Goal: Transaction & Acquisition: Subscribe to service/newsletter

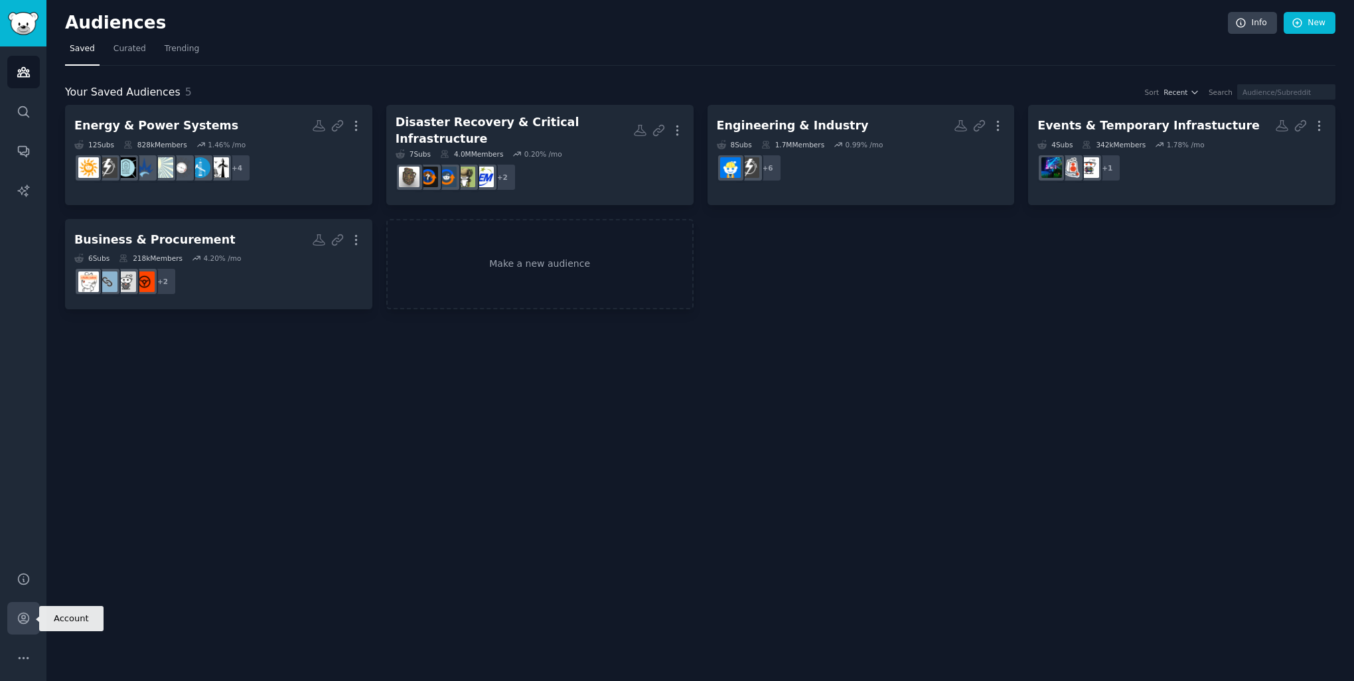
click at [29, 610] on link "Account" at bounding box center [23, 618] width 33 height 33
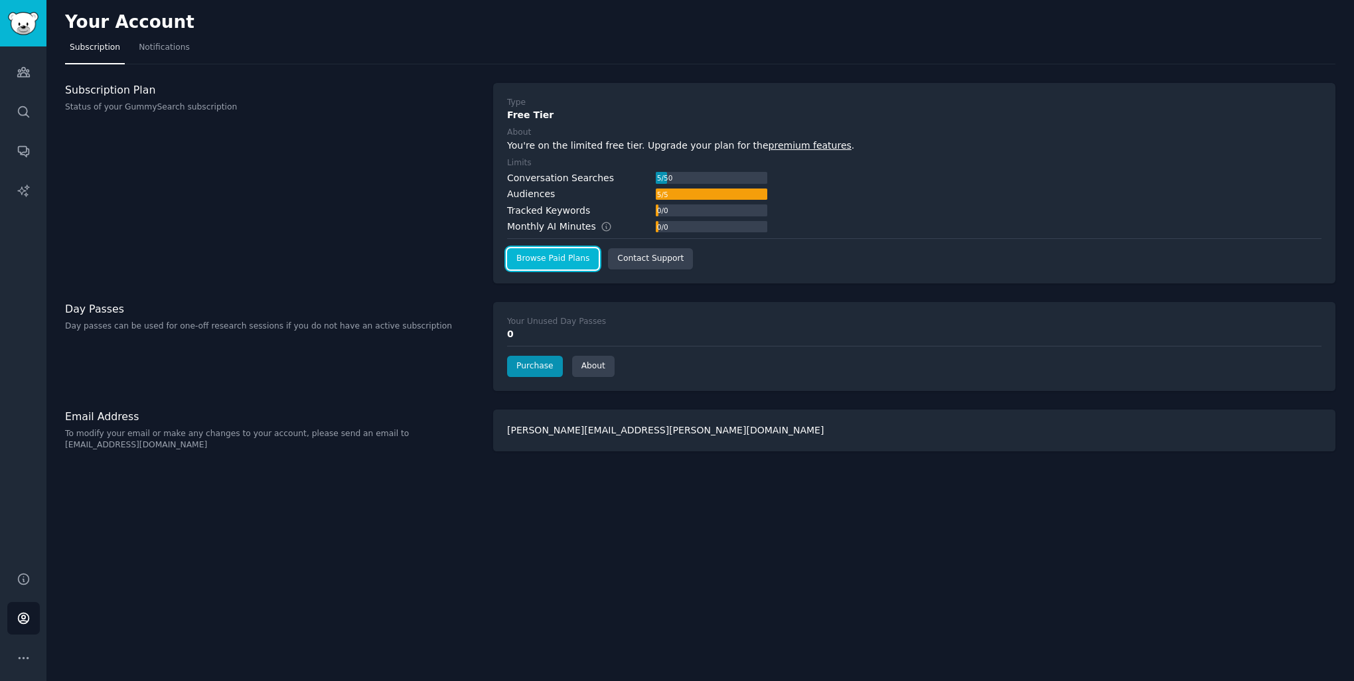
click at [540, 256] on link "Browse Paid Plans" at bounding box center [553, 258] width 92 height 21
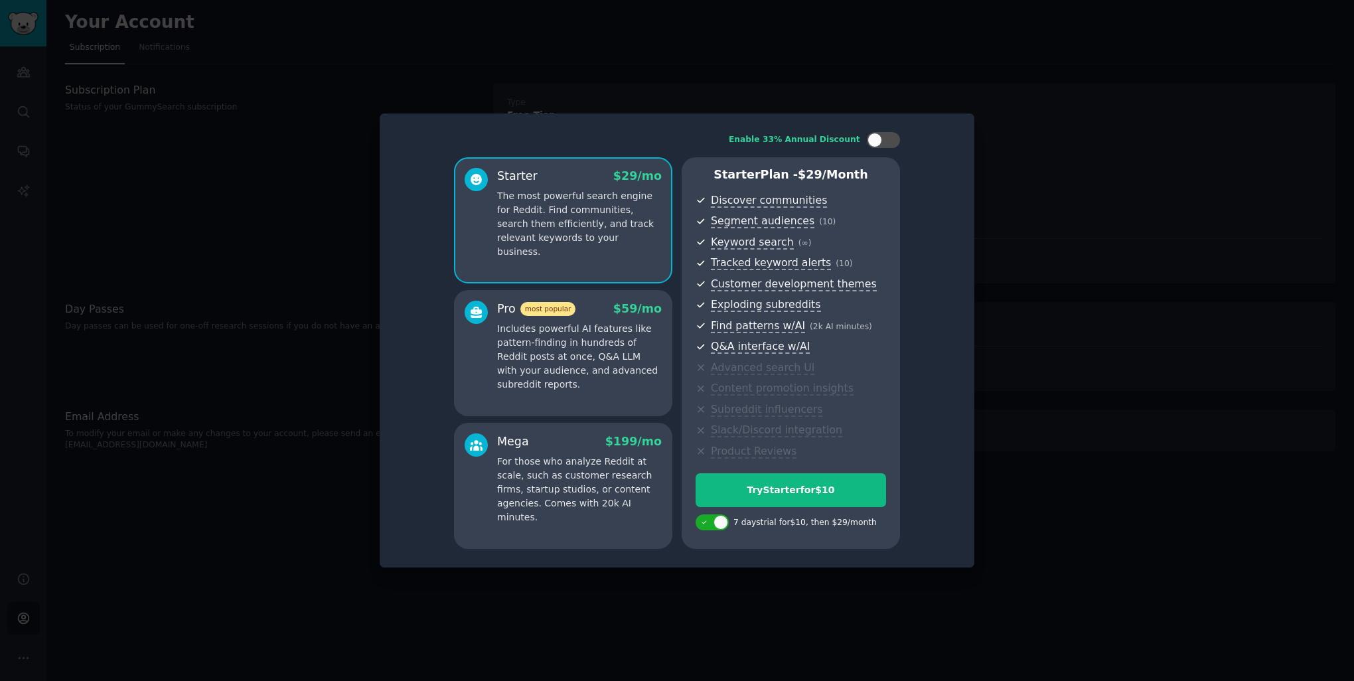
click at [608, 372] on p "Includes powerful AI features like pattern-finding in hundreds of Reddit posts …" at bounding box center [579, 357] width 165 height 70
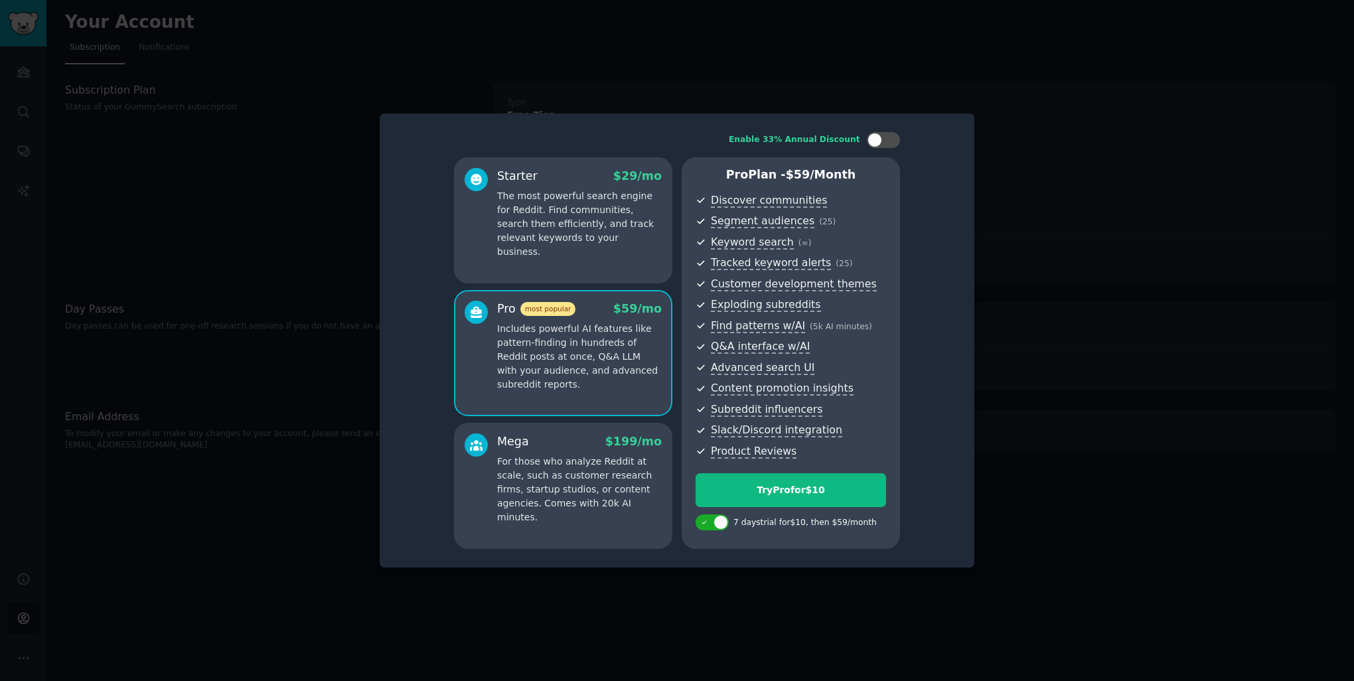
click at [595, 478] on p "For those who analyze Reddit at scale, such as customer research firms, startup…" at bounding box center [579, 490] width 165 height 70
click at [549, 248] on div "Starter $ 29 /mo The most powerful search engine for Reddit. Find communities, …" at bounding box center [563, 220] width 218 height 126
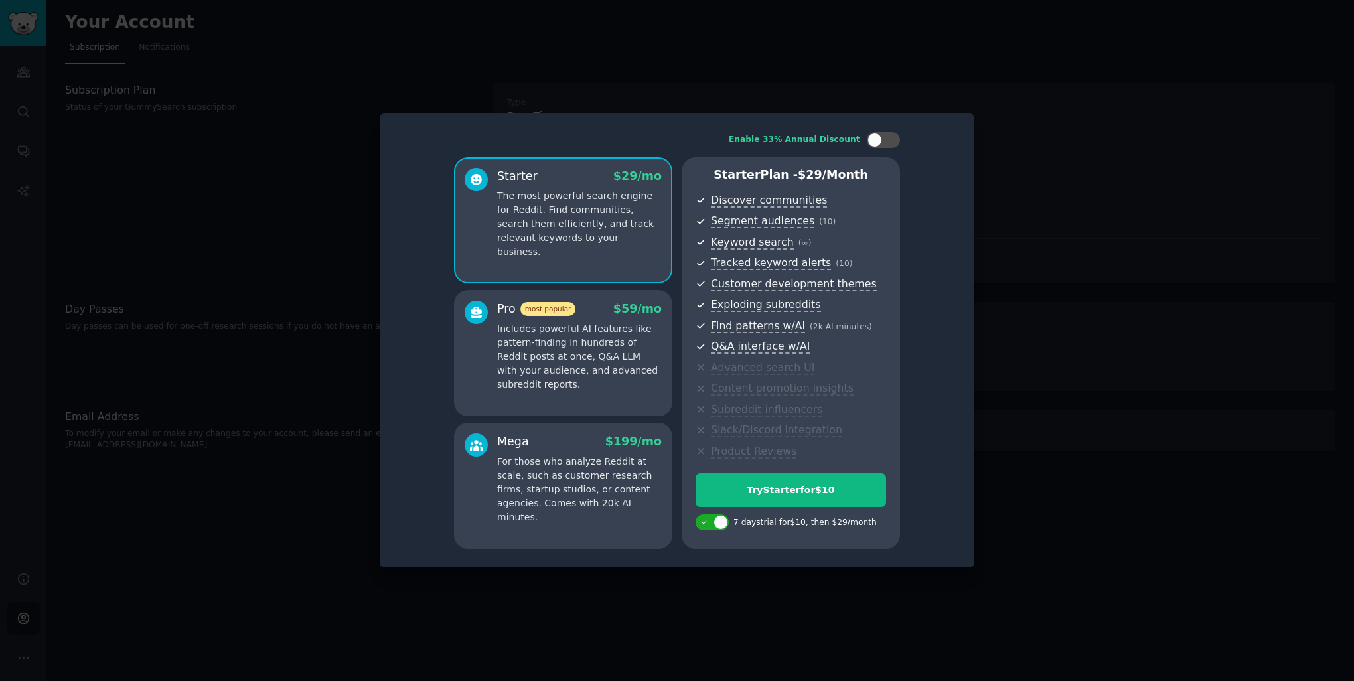
click at [557, 463] on p "For those who analyze Reddit at scale, such as customer research firms, startup…" at bounding box center [579, 490] width 165 height 70
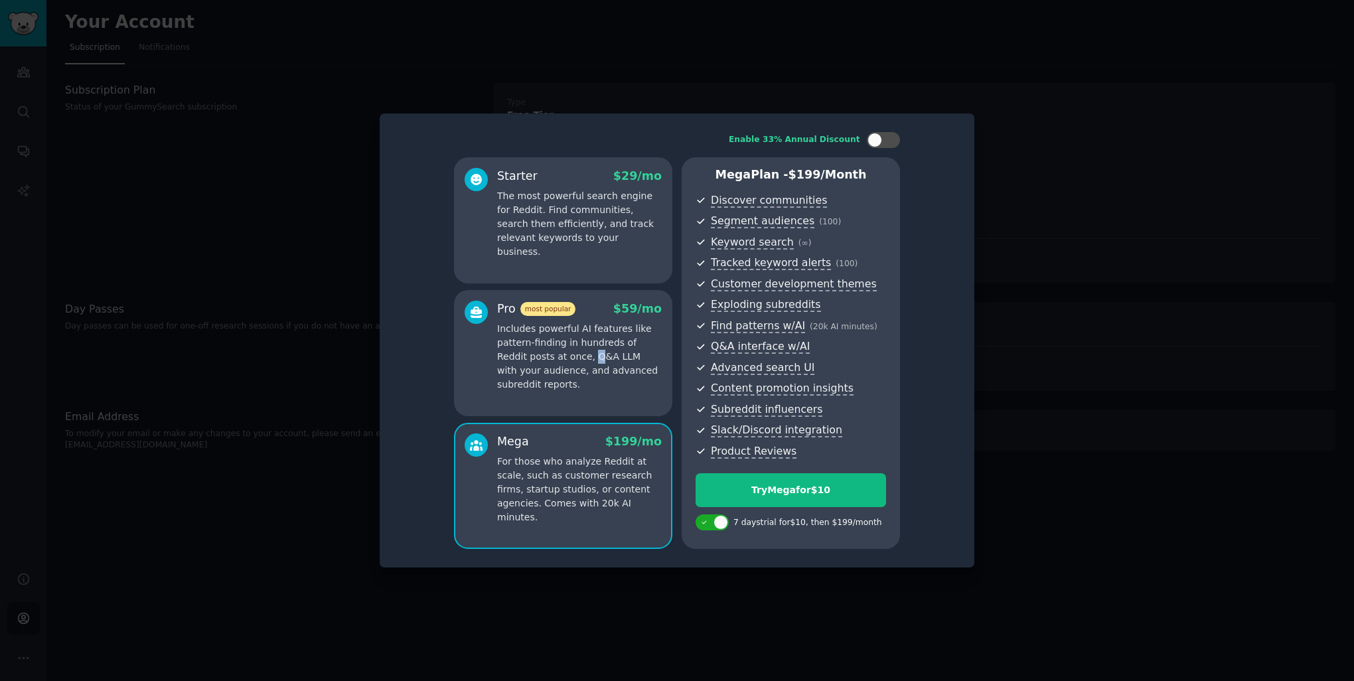
click at [561, 363] on p "Includes powerful AI features like pattern-finding in hundreds of Reddit posts …" at bounding box center [579, 357] width 165 height 70
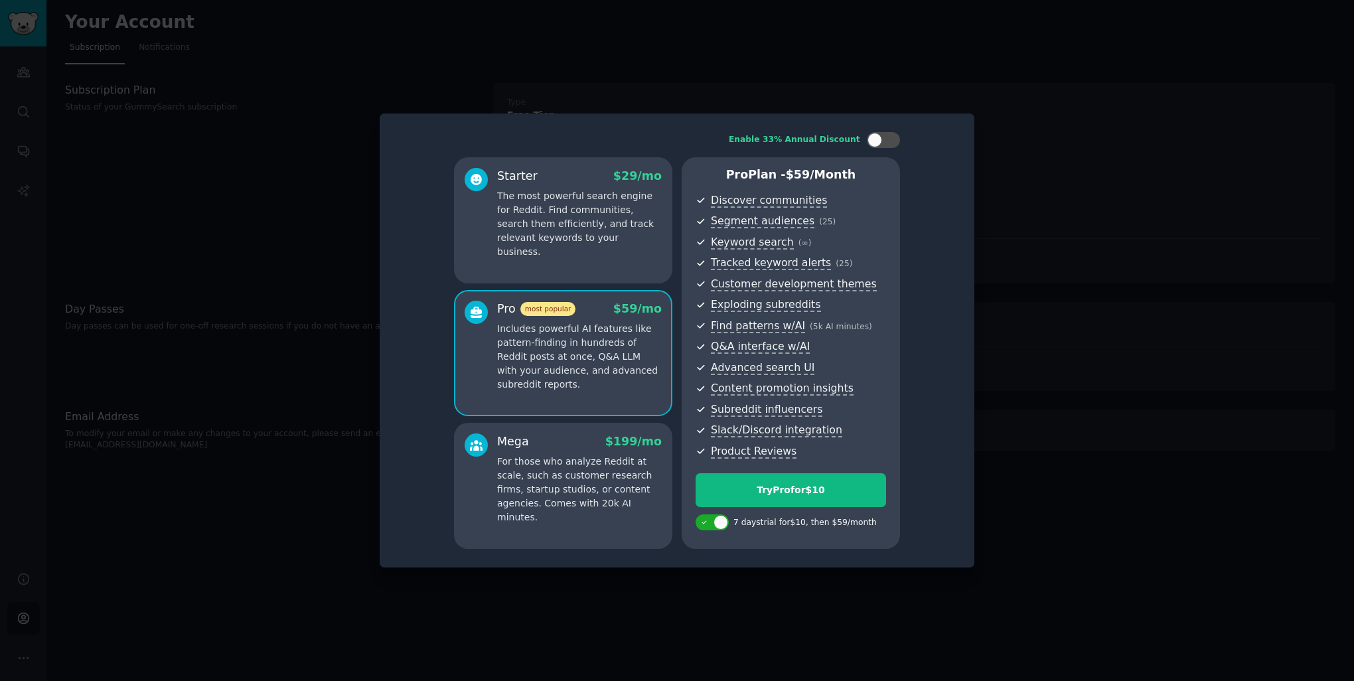
drag, startPoint x: 561, startPoint y: 363, endPoint x: 537, endPoint y: 246, distance: 119.2
click at [537, 246] on div "Starter $ 29 /mo The most powerful search engine for Reddit. Find communities, …" at bounding box center [563, 220] width 218 height 126
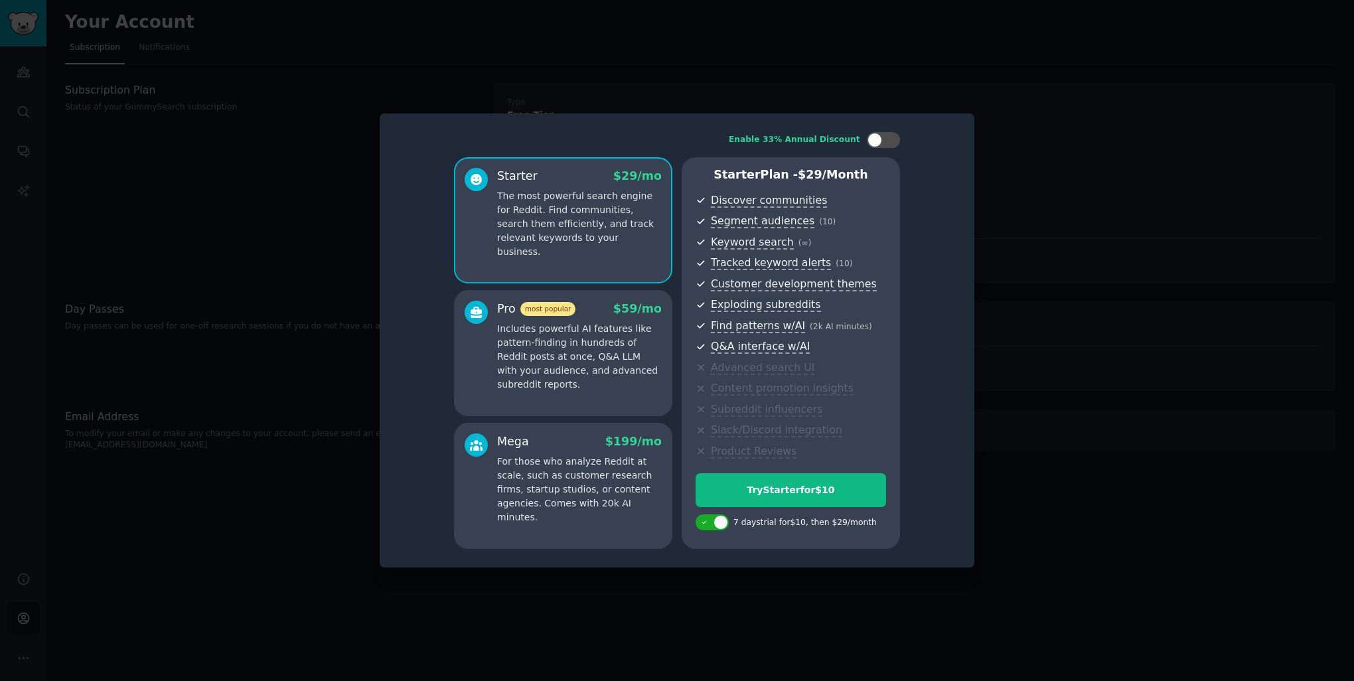
click at [589, 358] on p "Includes powerful AI features like pattern-finding in hundreds of Reddit posts …" at bounding box center [579, 357] width 165 height 70
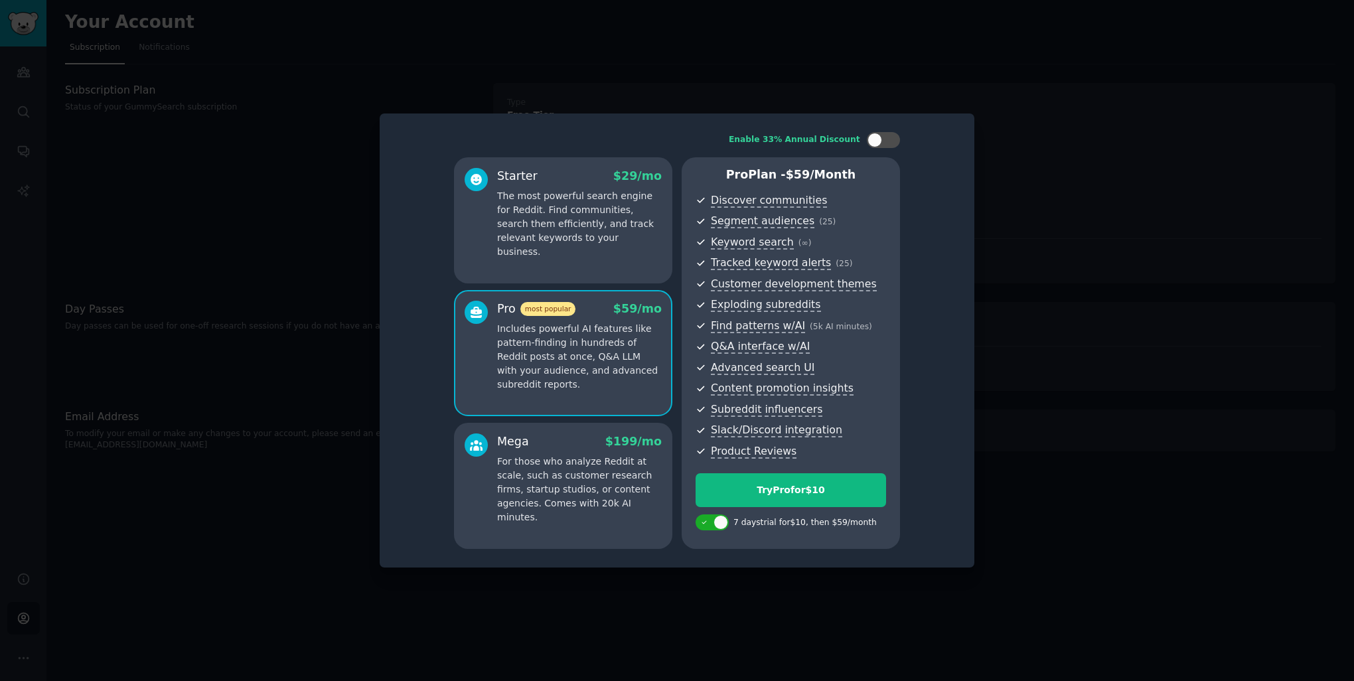
click at [571, 234] on p "The most powerful search engine for Reddit. Find communities, search them effic…" at bounding box center [579, 224] width 165 height 70
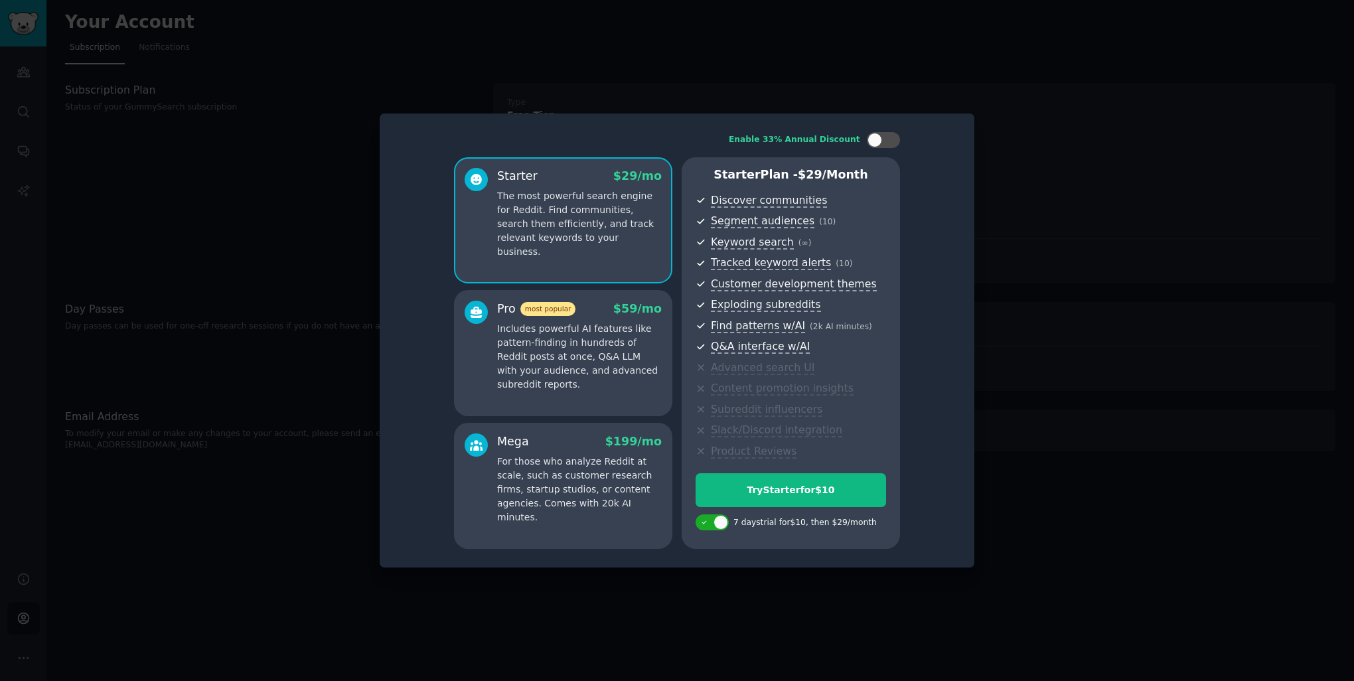
click at [589, 364] on p "Includes powerful AI features like pattern-finding in hundreds of Reddit posts …" at bounding box center [579, 357] width 165 height 70
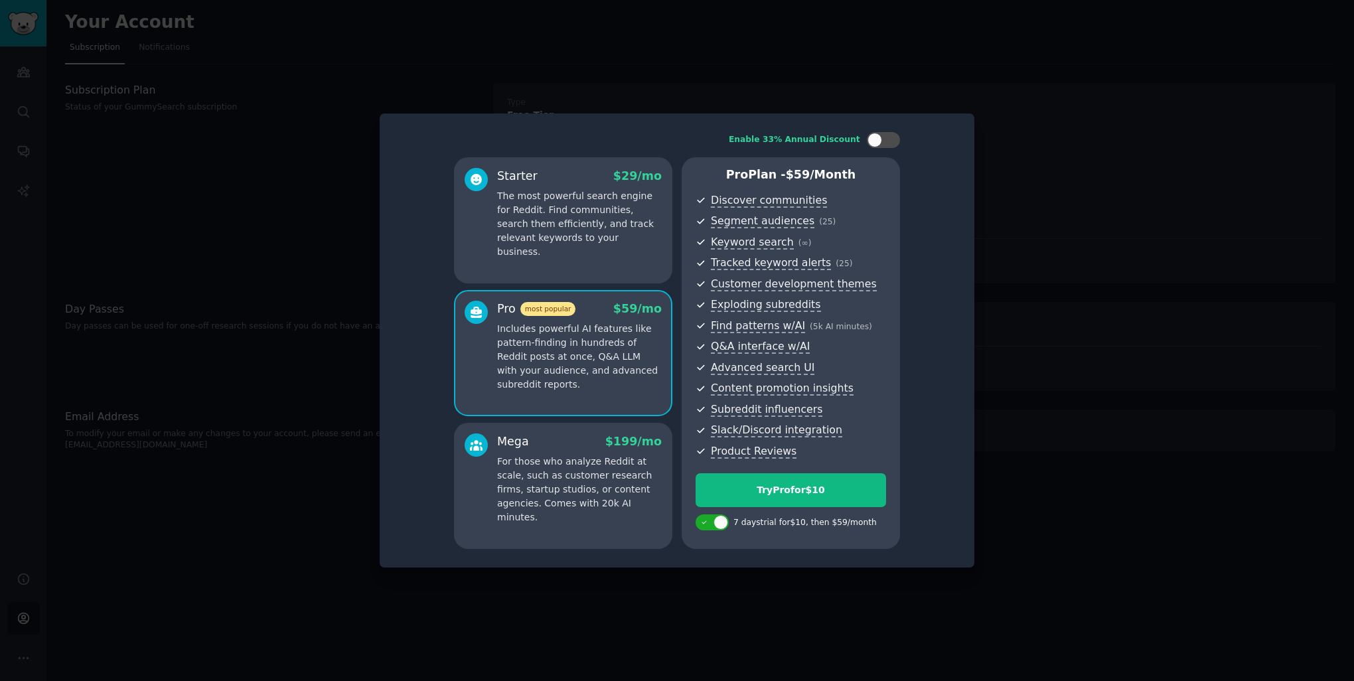
click at [623, 498] on p "For those who analyze Reddit at scale, such as customer research firms, startup…" at bounding box center [579, 490] width 165 height 70
click at [533, 259] on div "Starter $ 29 /mo The most powerful search engine for Reddit. Find communities, …" at bounding box center [563, 220] width 218 height 126
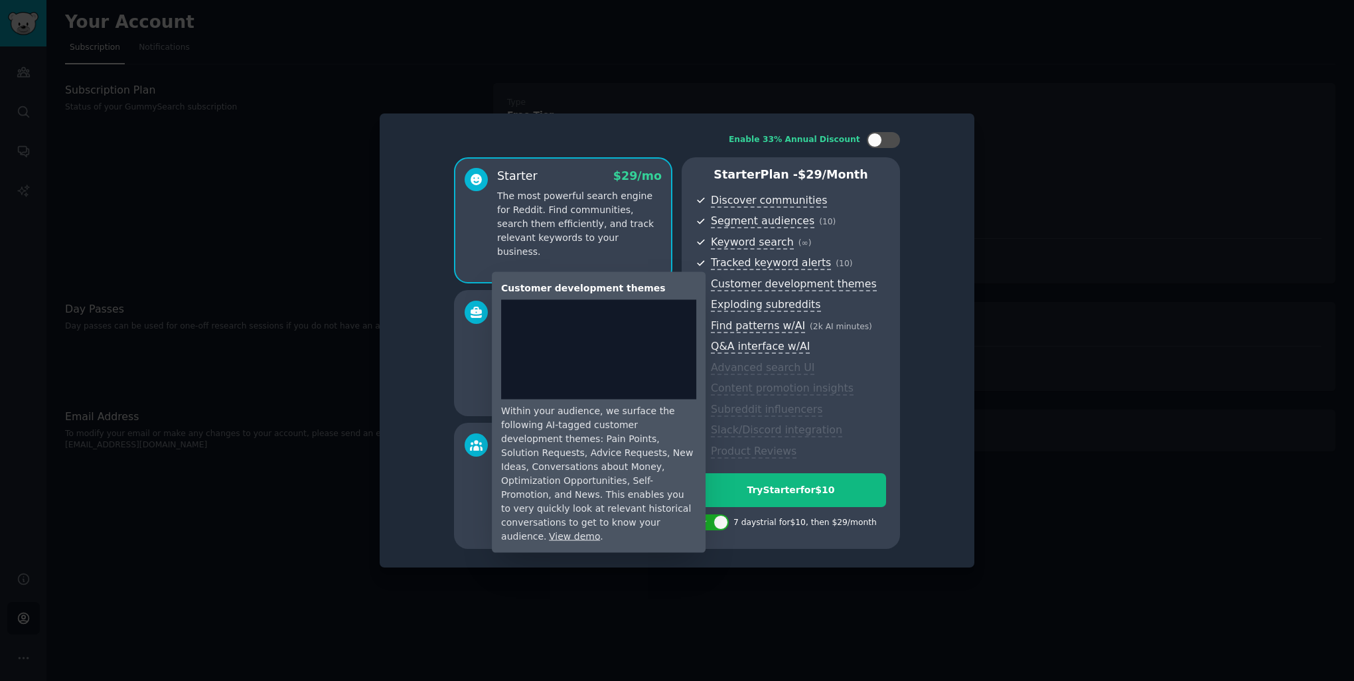
click at [739, 285] on span "Customer development themes" at bounding box center [794, 284] width 166 height 14
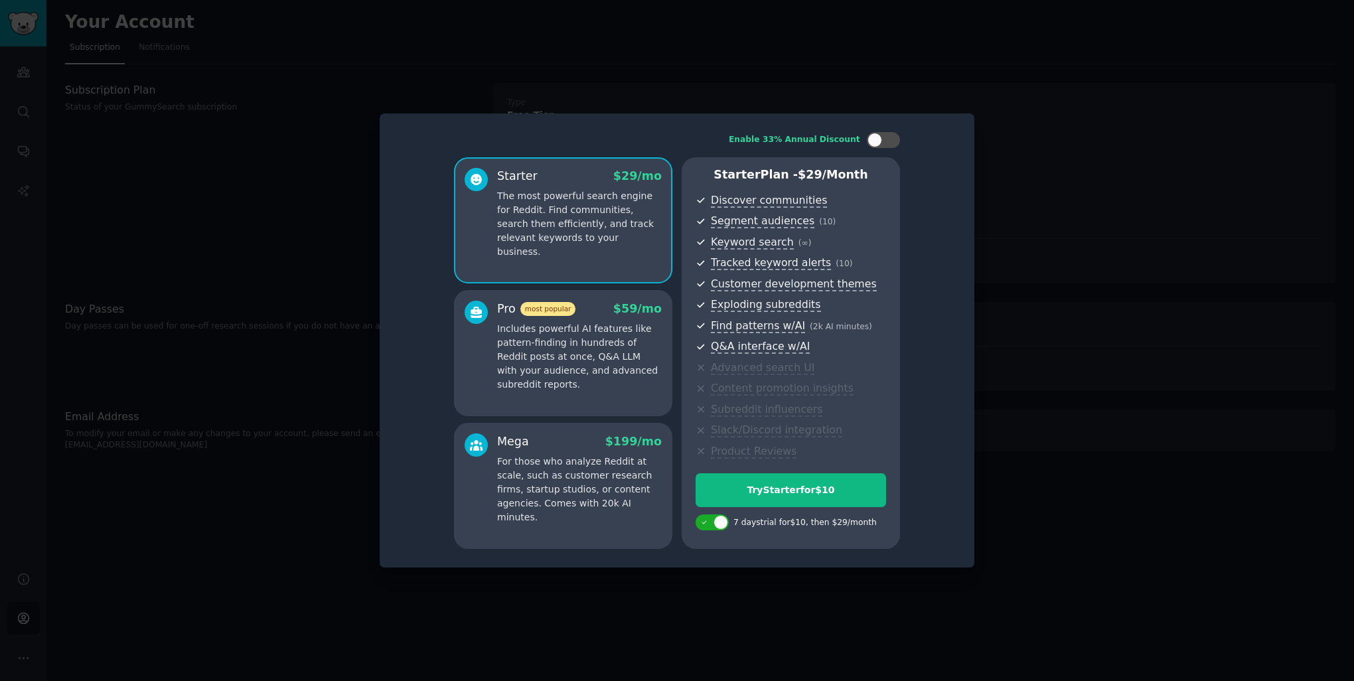
click at [604, 350] on p "Includes powerful AI features like pattern-finding in hundreds of Reddit posts …" at bounding box center [579, 357] width 165 height 70
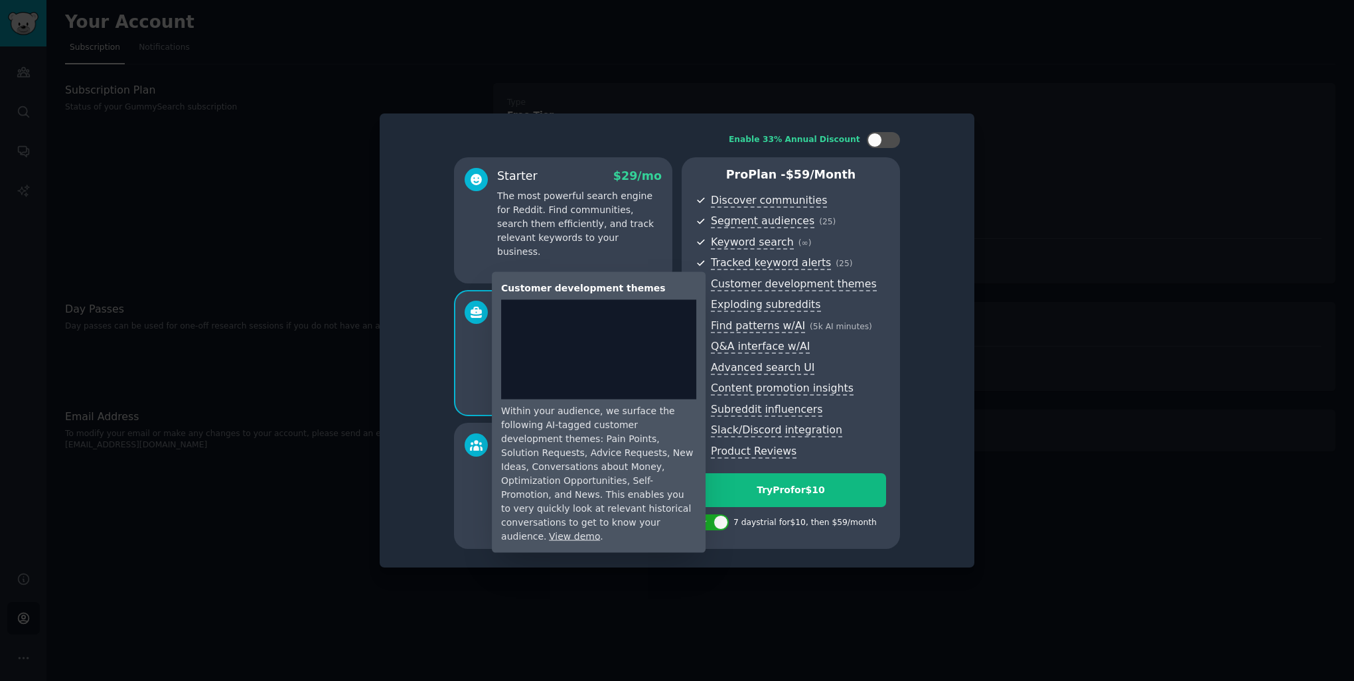
click at [773, 284] on span "Customer development themes" at bounding box center [794, 284] width 166 height 14
click at [774, 284] on span "Customer development themes" at bounding box center [794, 284] width 166 height 14
click at [831, 280] on span "Customer development themes" at bounding box center [794, 284] width 166 height 14
drag, startPoint x: 831, startPoint y: 280, endPoint x: 820, endPoint y: 286, distance: 12.8
click at [820, 286] on span "Customer development themes" at bounding box center [794, 284] width 166 height 14
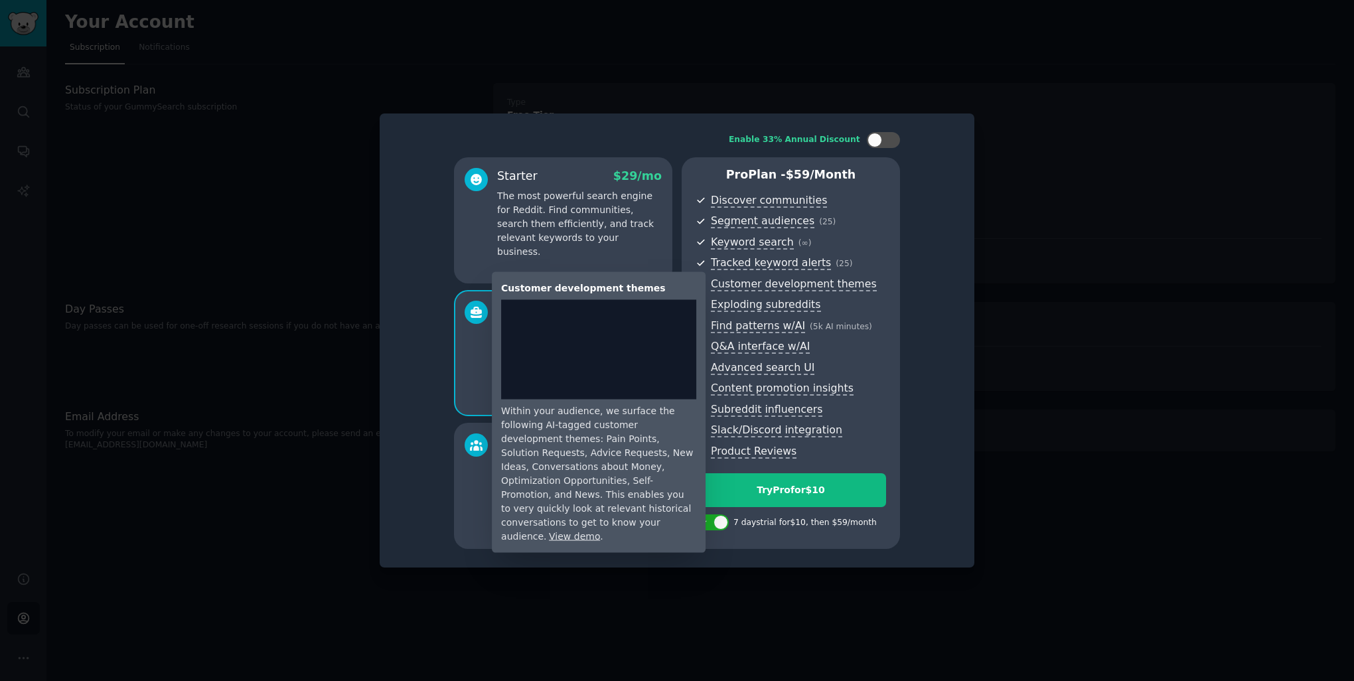
drag, startPoint x: 820, startPoint y: 286, endPoint x: 755, endPoint y: 283, distance: 65.1
click at [755, 283] on span "Customer development themes" at bounding box center [794, 284] width 166 height 14
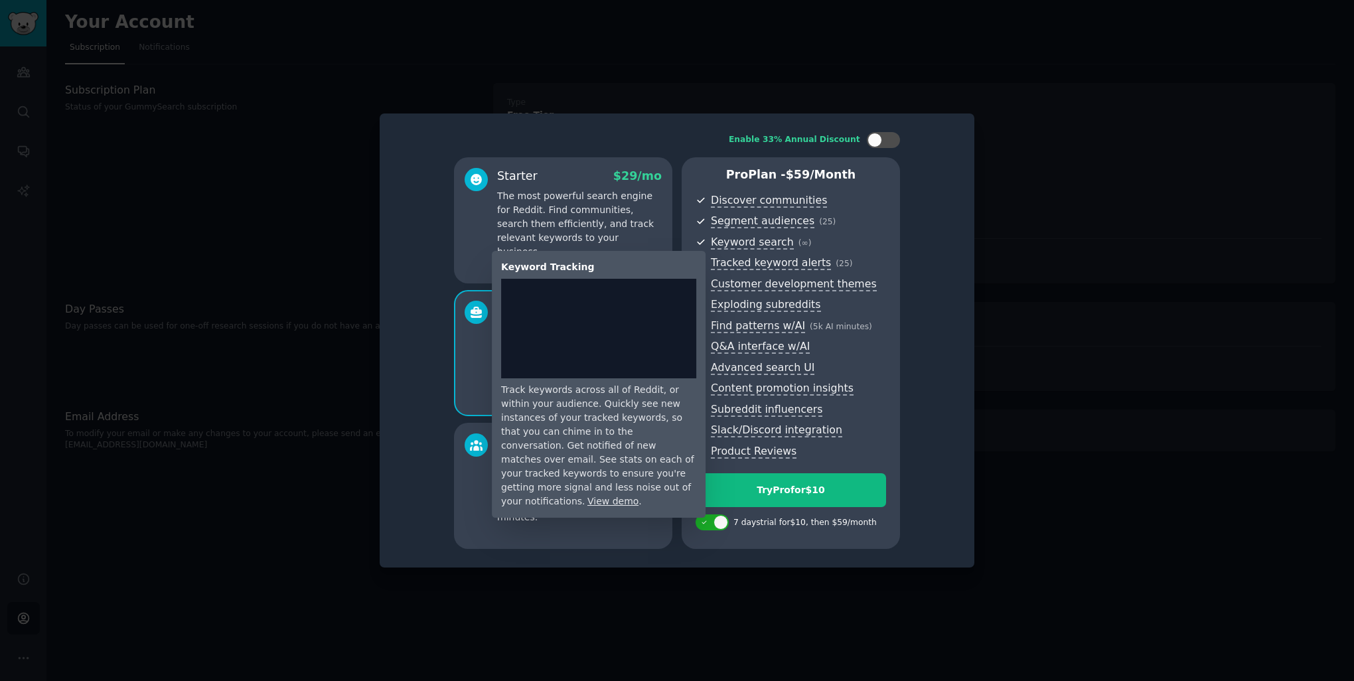
click at [772, 269] on span "Tracked keyword alerts" at bounding box center [771, 263] width 120 height 14
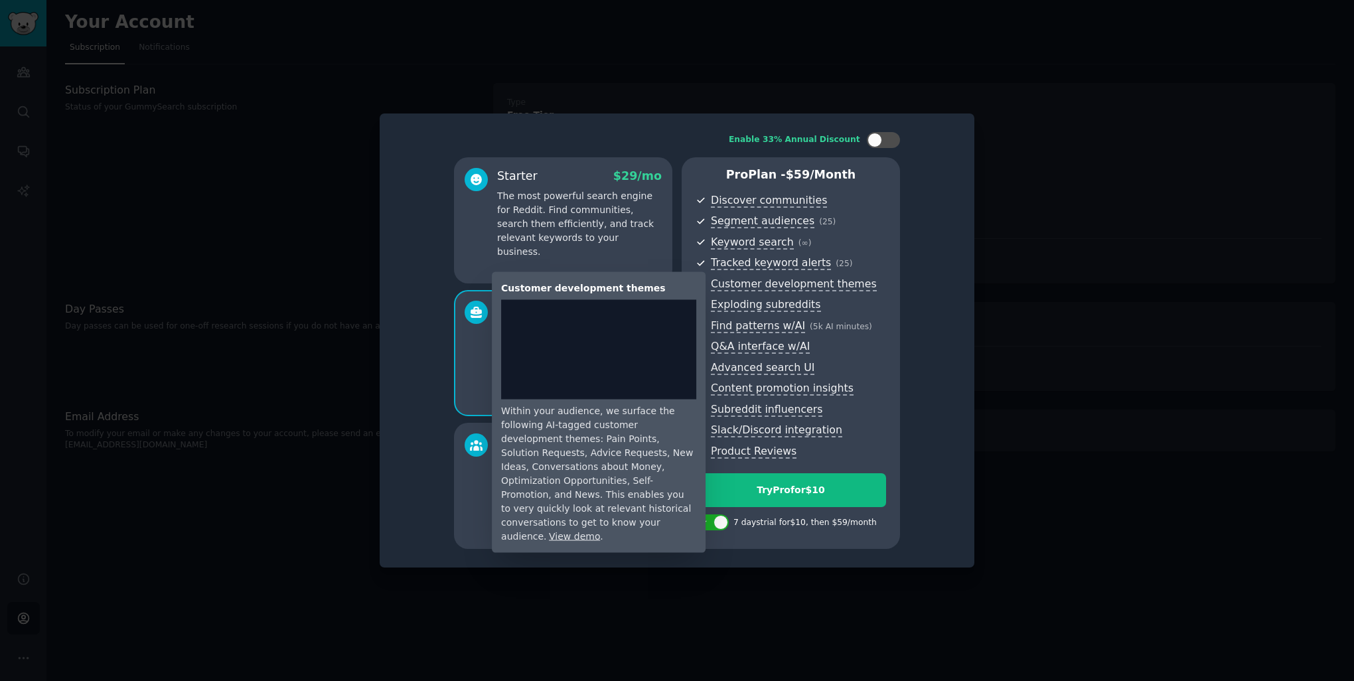
click at [771, 279] on span "Customer development themes" at bounding box center [794, 284] width 166 height 14
drag, startPoint x: 771, startPoint y: 279, endPoint x: 740, endPoint y: 288, distance: 31.7
click at [742, 288] on span "Customer development themes" at bounding box center [794, 284] width 166 height 14
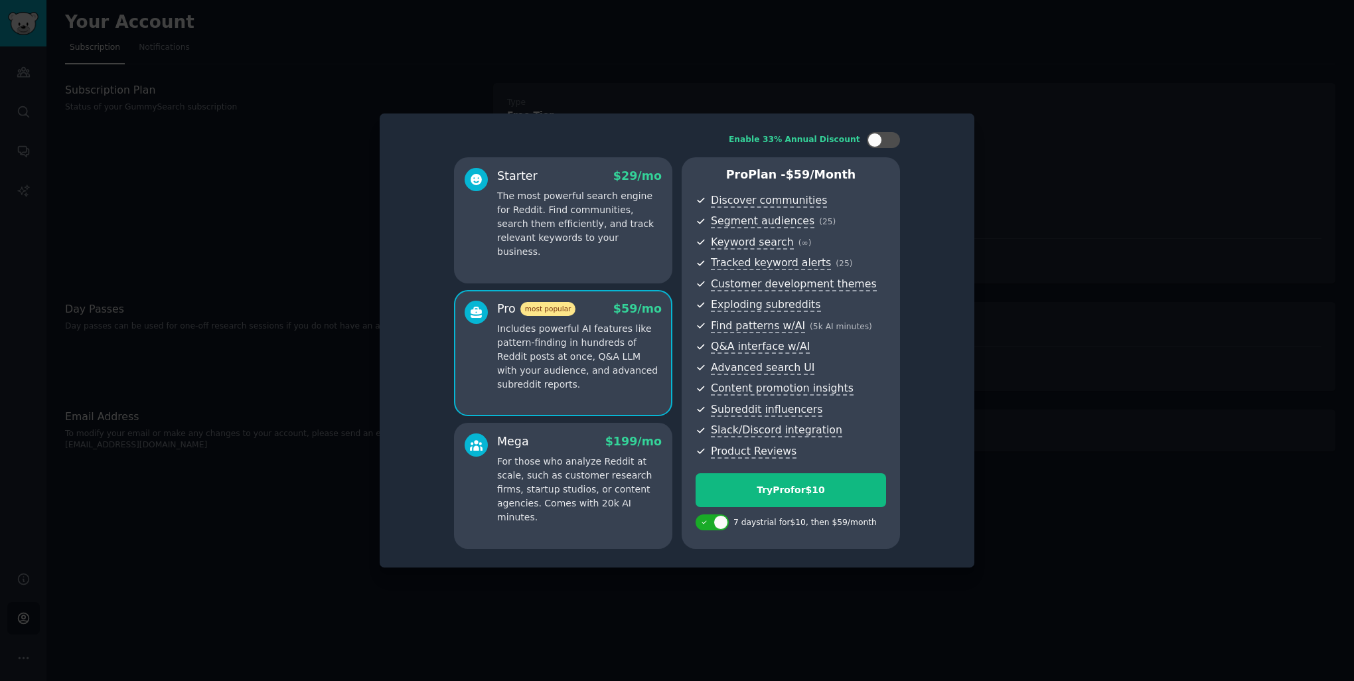
click at [1023, 200] on div at bounding box center [677, 340] width 1354 height 681
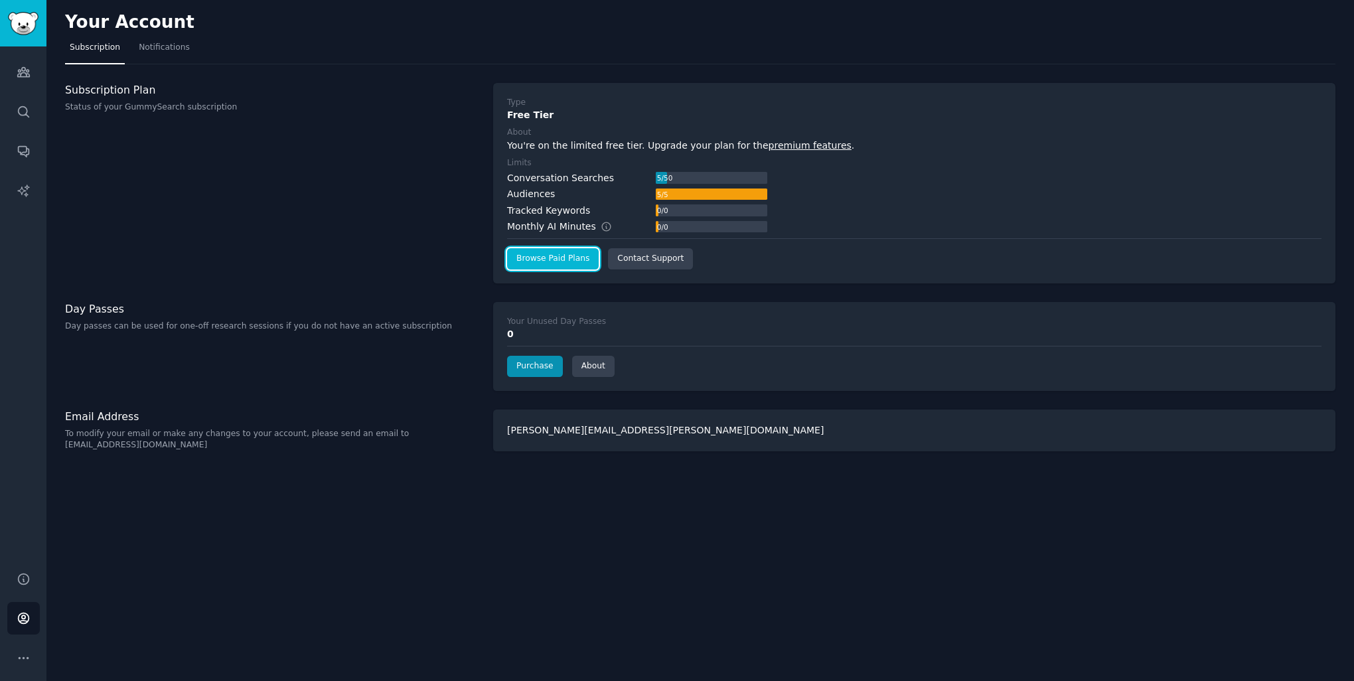
click at [550, 258] on link "Browse Paid Plans" at bounding box center [553, 258] width 92 height 21
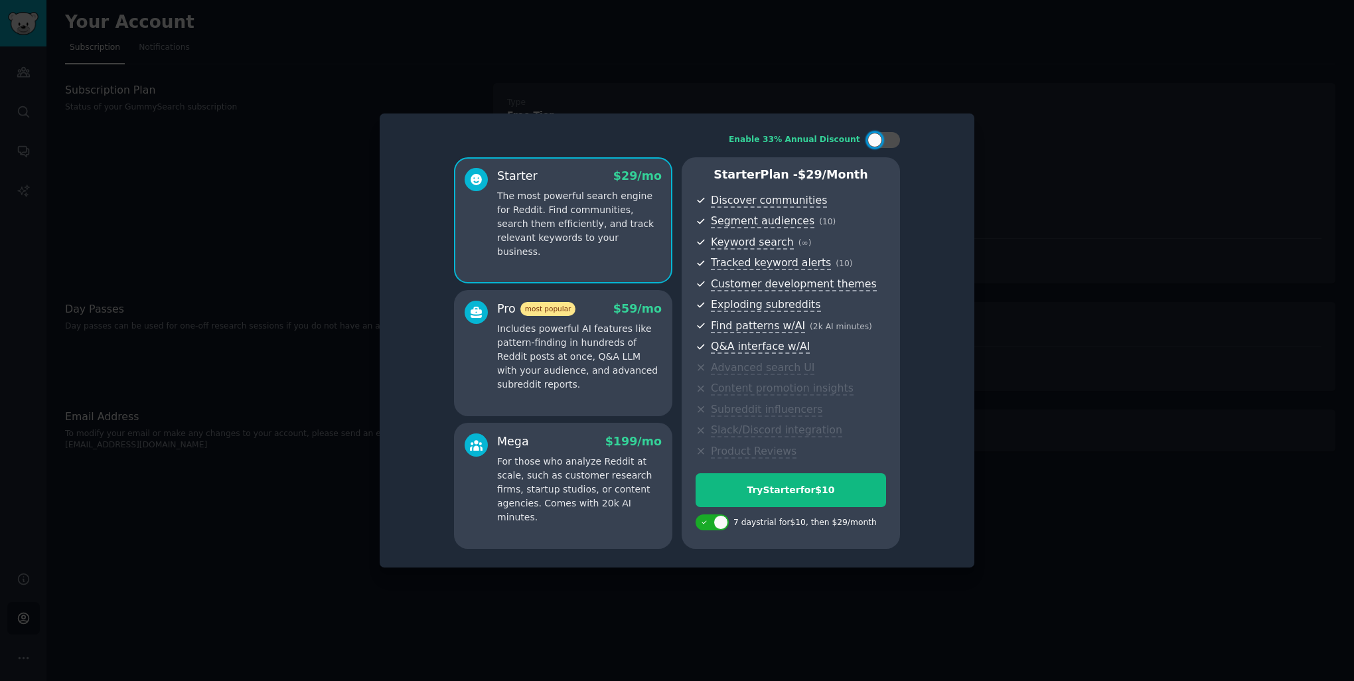
click at [551, 325] on p "Includes powerful AI features like pattern-finding in hundreds of Reddit posts …" at bounding box center [579, 357] width 165 height 70
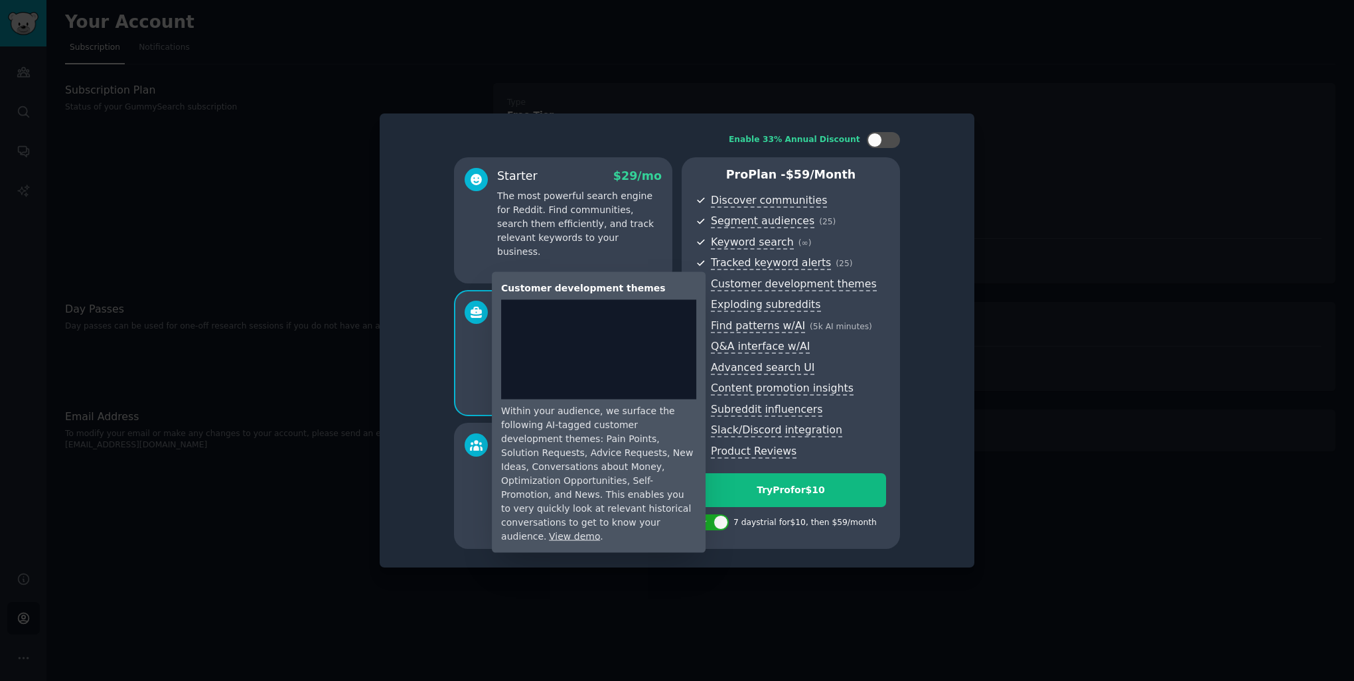
click at [600, 531] on link "View demo" at bounding box center [574, 536] width 51 height 11
